Goal: Information Seeking & Learning: Understand process/instructions

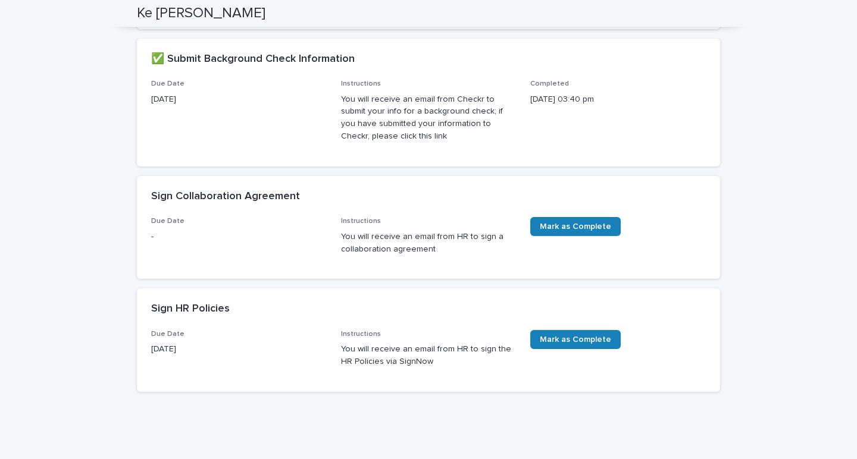
scroll to position [548, 0]
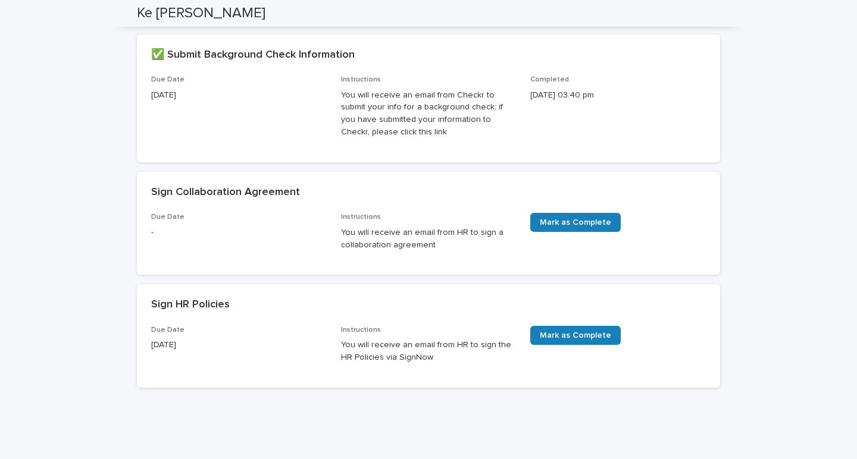
click at [366, 364] on p "You will receive an email from HR to sign the HR Policies via SignNow" at bounding box center [429, 351] width 176 height 25
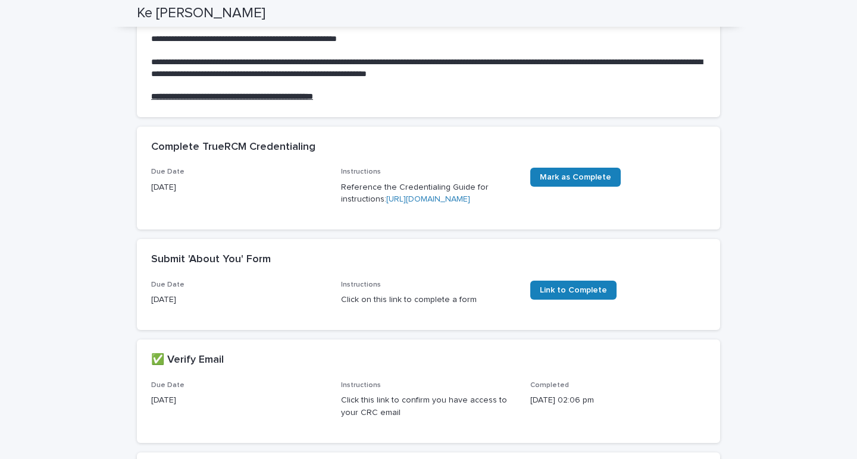
scroll to position [125, 0]
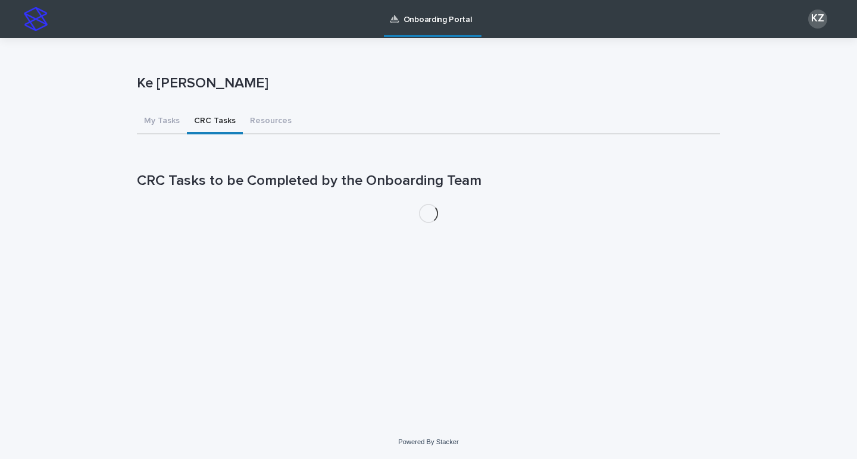
click at [205, 125] on button "CRC Tasks" at bounding box center [215, 121] width 56 height 25
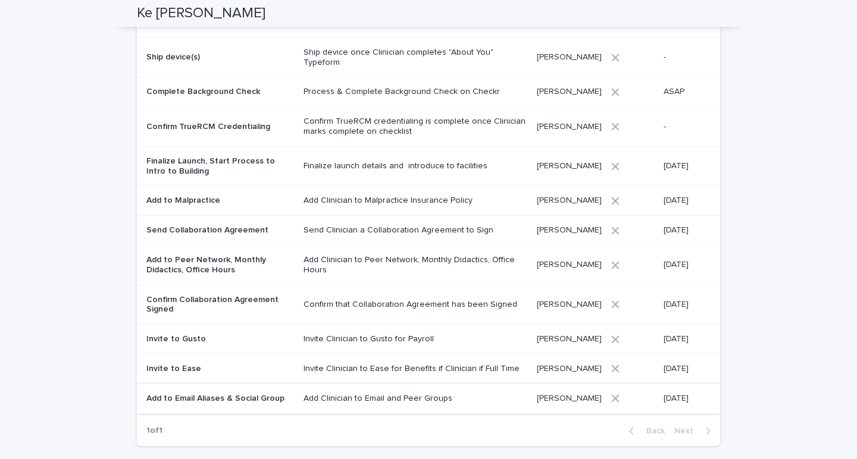
scroll to position [101, 0]
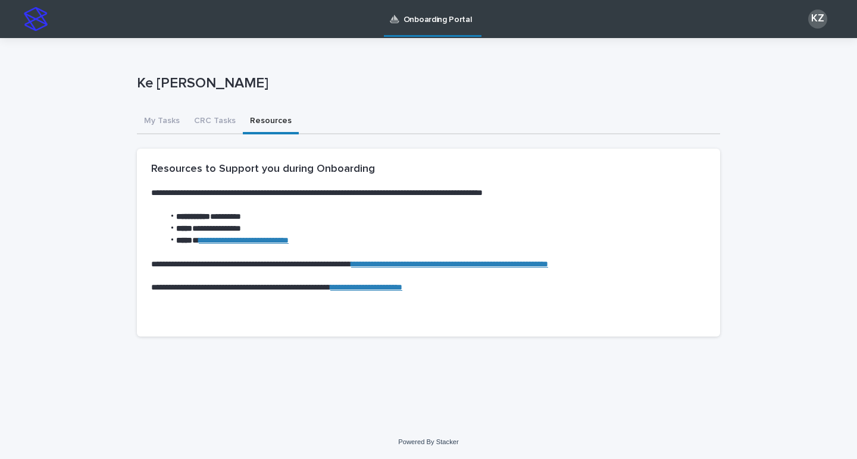
click at [256, 20] on div "**********" at bounding box center [428, 229] width 857 height 459
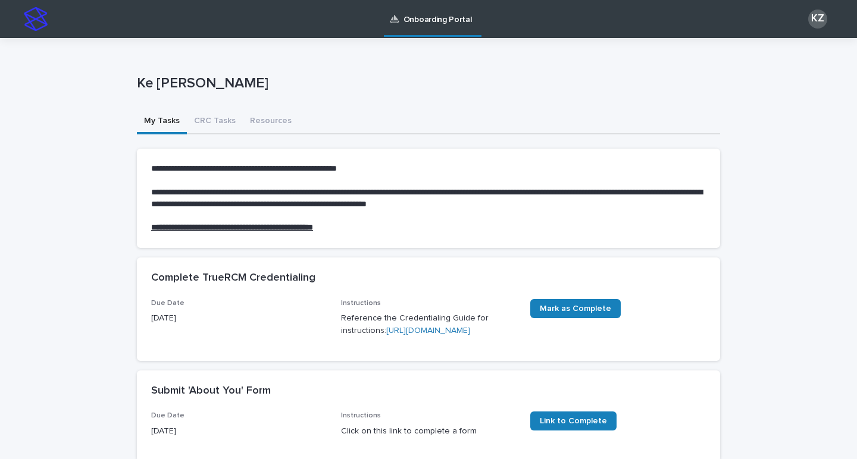
click at [156, 121] on button "My Tasks" at bounding box center [162, 121] width 50 height 25
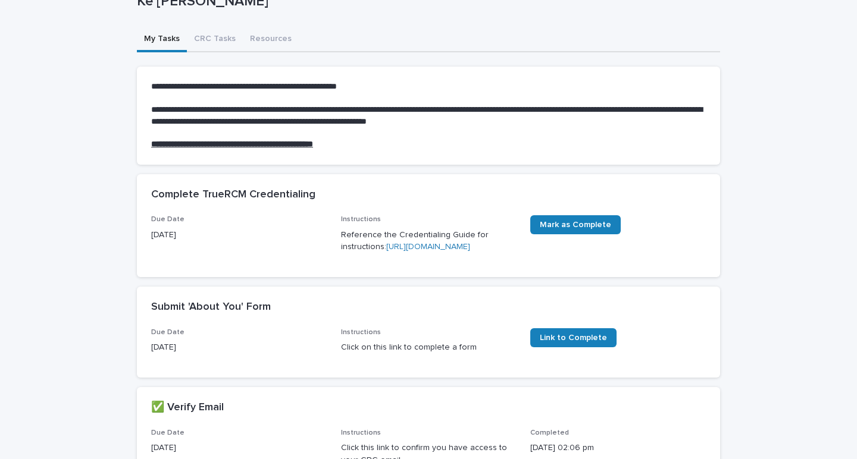
scroll to position [89, 0]
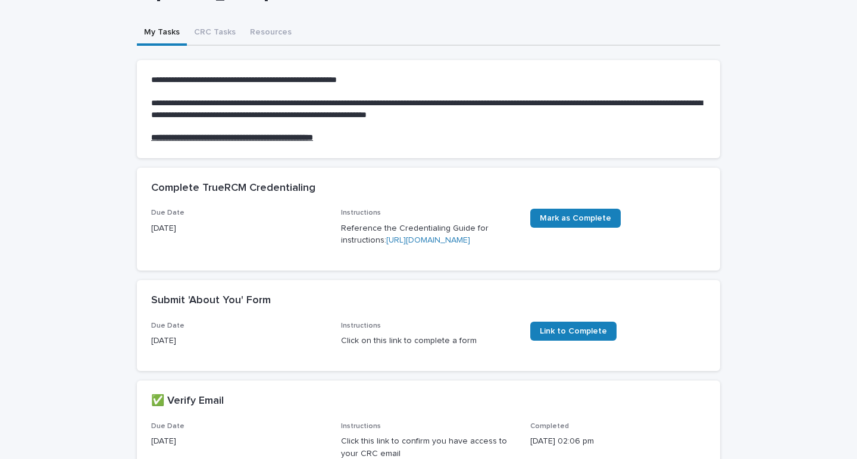
click at [386, 245] on link "https://drive.google.com/file/d/1DpBxr9vK-UVmlBmuWVksWPq30M48Weo9/view" at bounding box center [428, 240] width 84 height 8
